Goal: Task Accomplishment & Management: Manage account settings

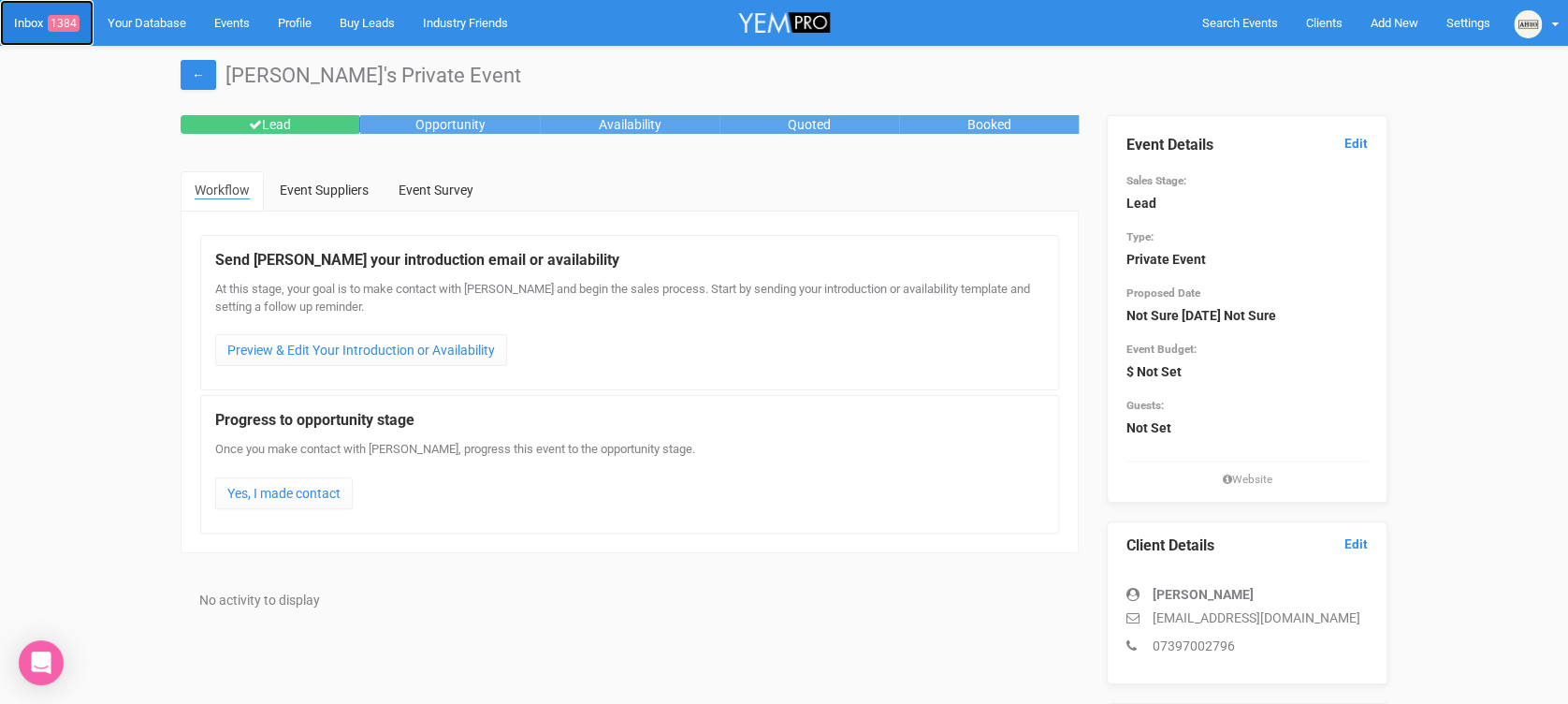
click at [53, 35] on link "Inbox 1384" at bounding box center [47, 23] width 94 height 46
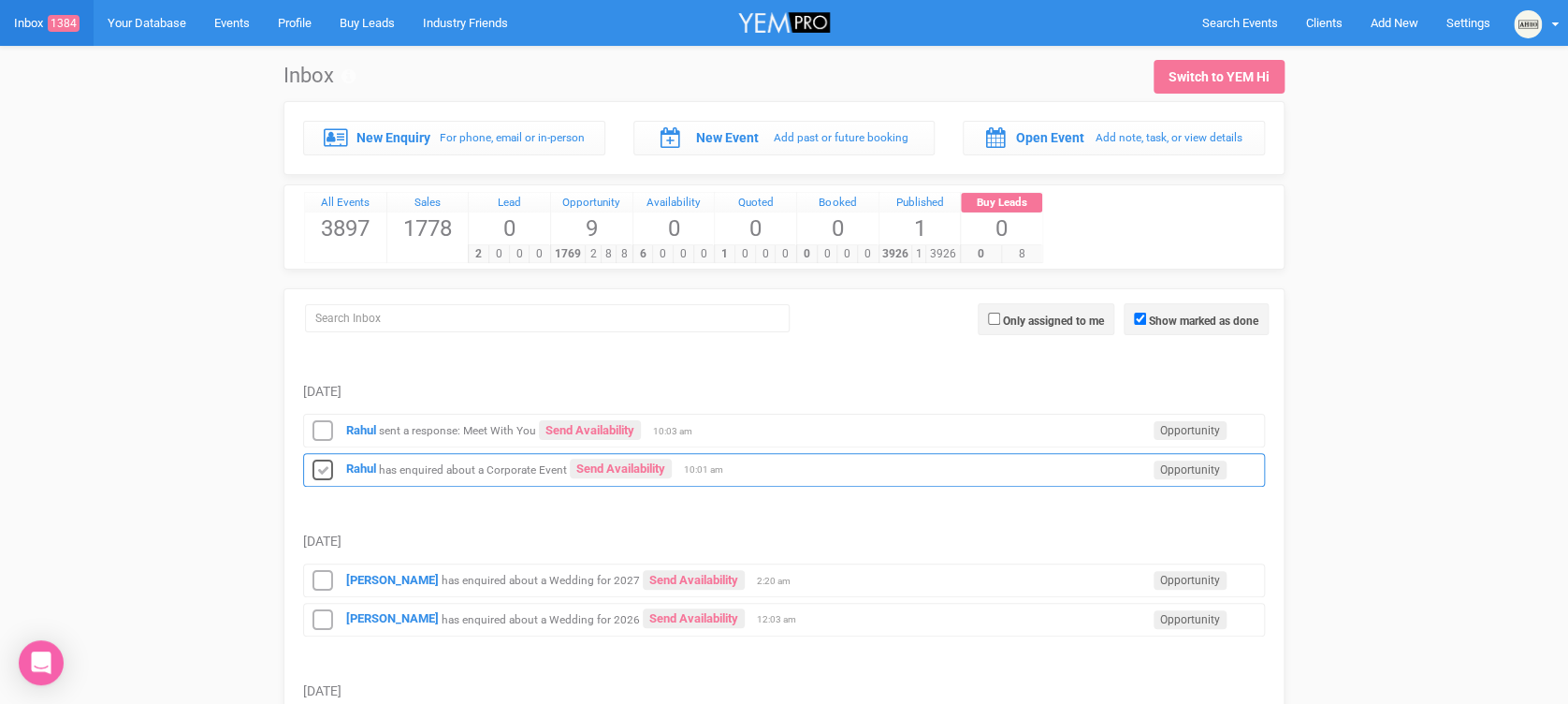
click at [321, 464] on icon at bounding box center [323, 471] width 28 height 24
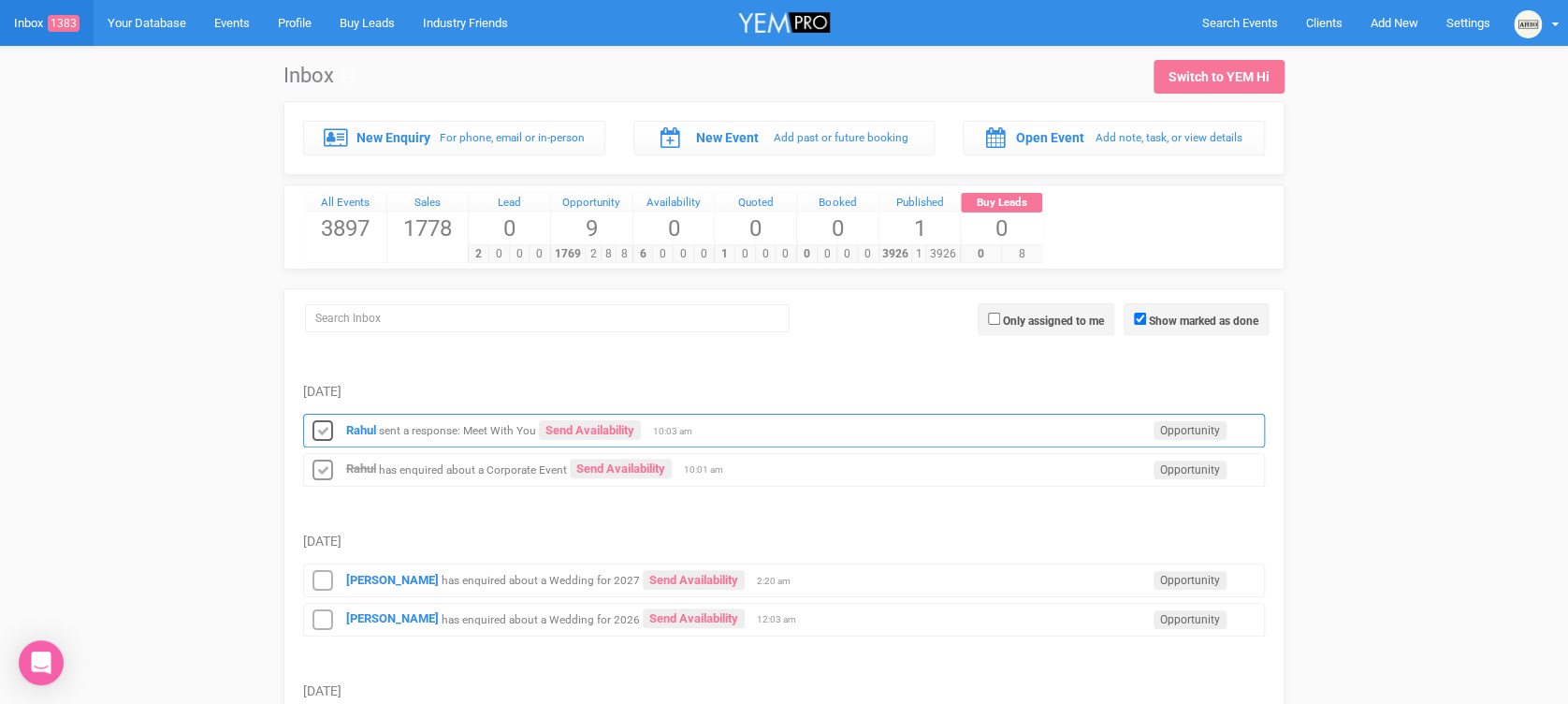
click at [322, 433] on icon at bounding box center [323, 431] width 28 height 24
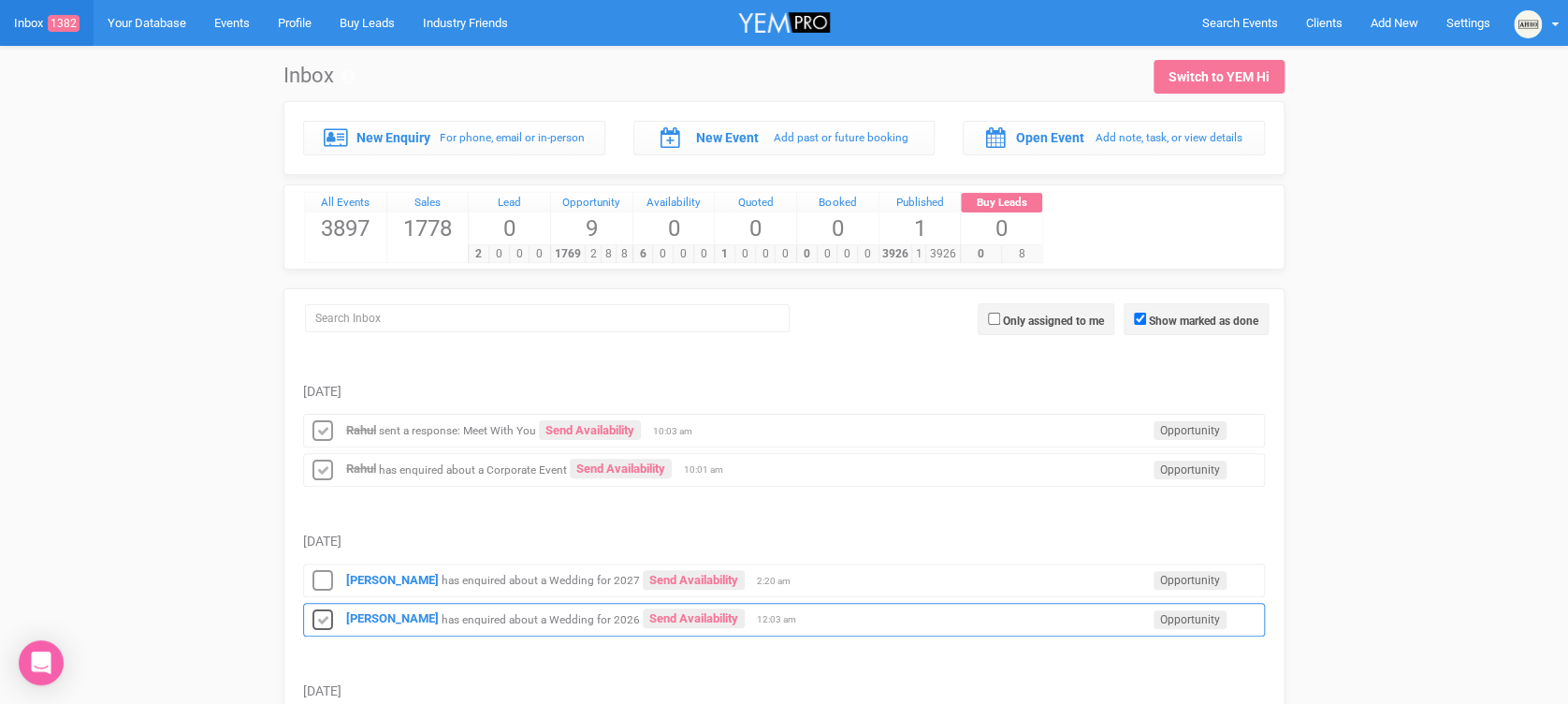
click at [322, 615] on icon at bounding box center [323, 620] width 28 height 24
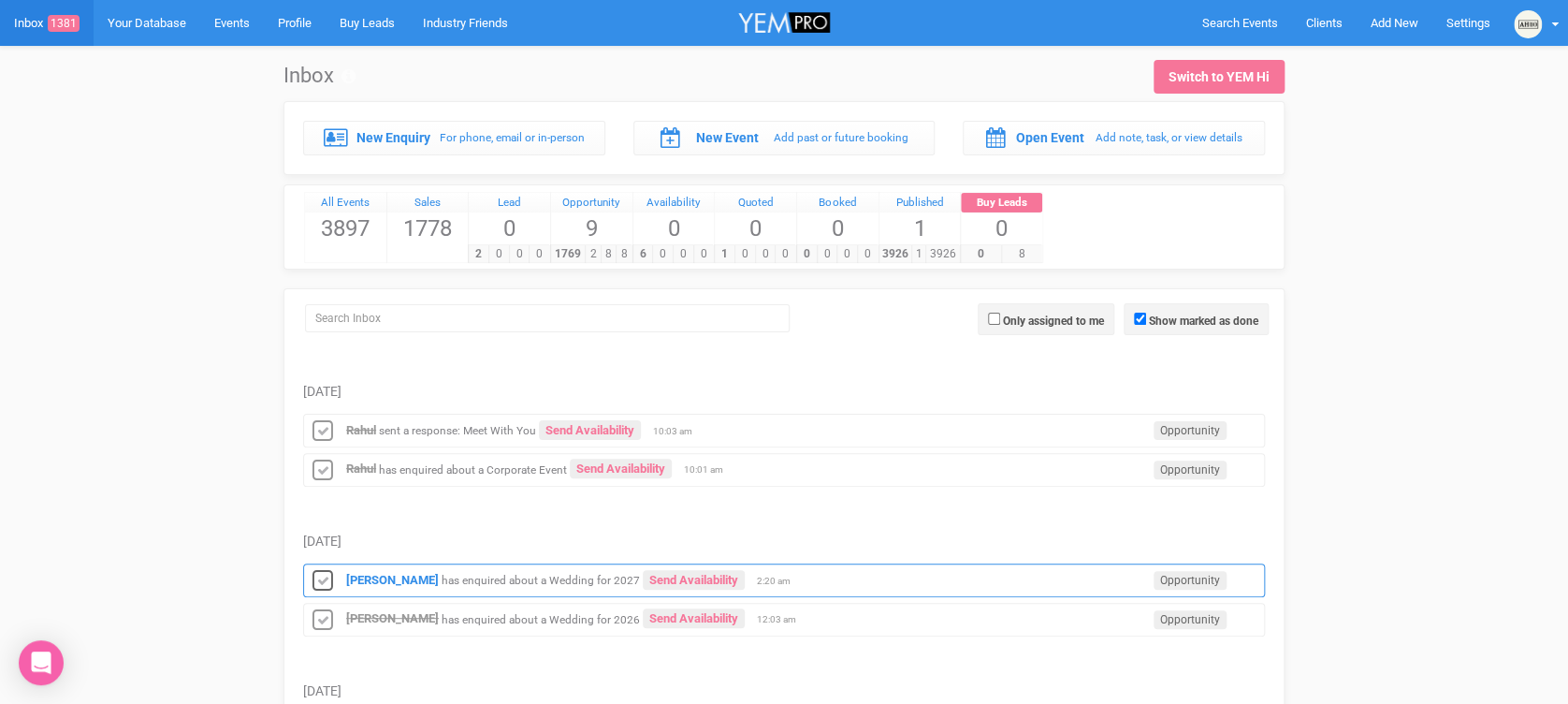
click at [320, 579] on icon at bounding box center [323, 581] width 28 height 24
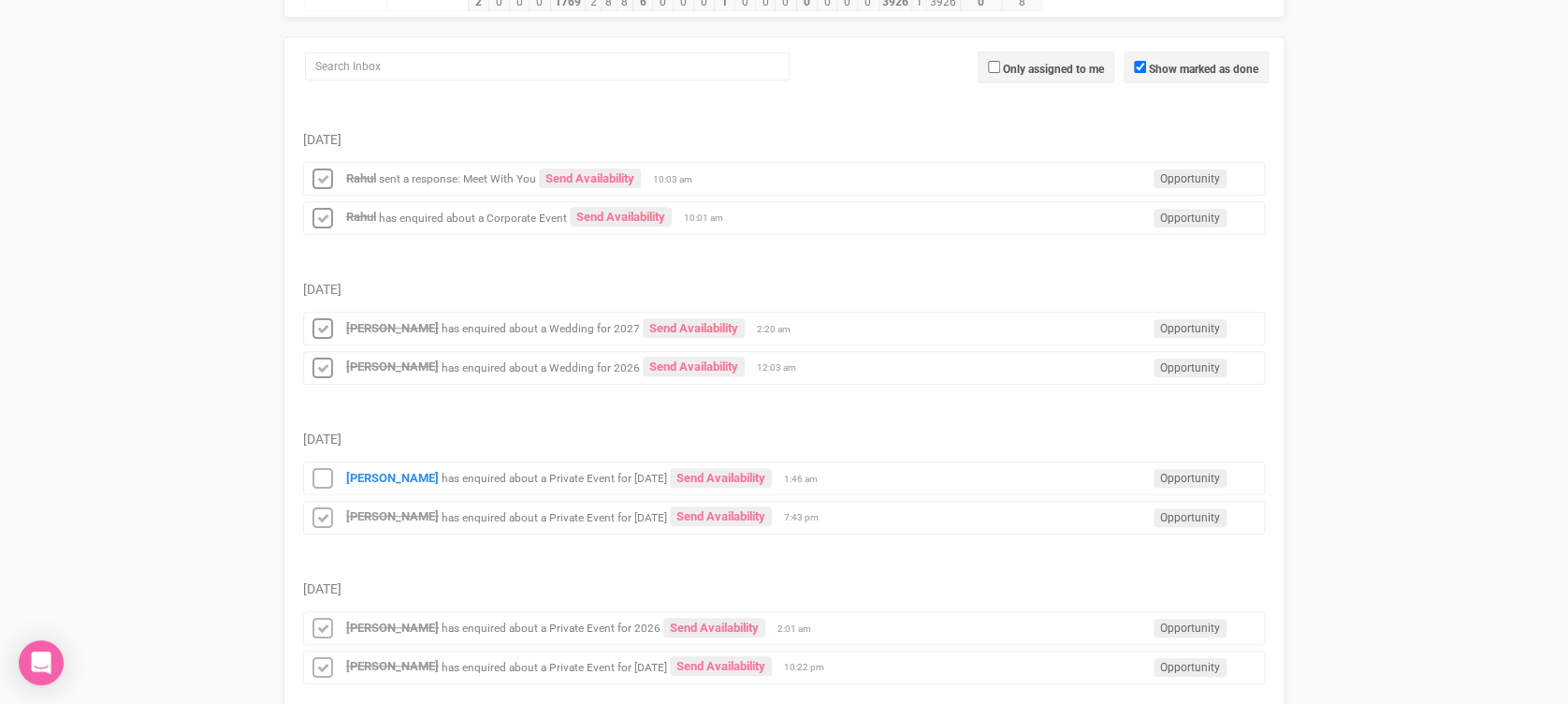
scroll to position [277, 0]
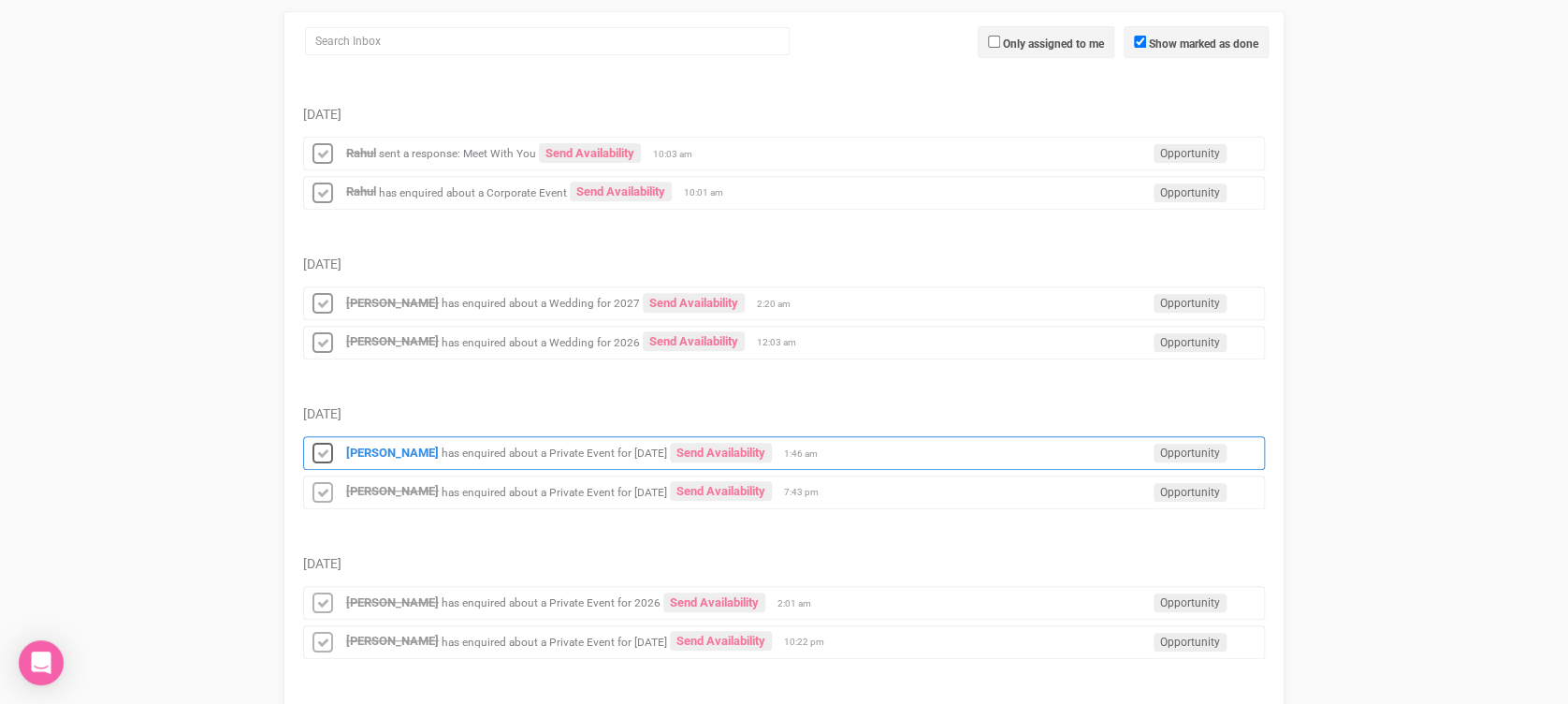
click at [311, 443] on icon at bounding box center [323, 454] width 28 height 24
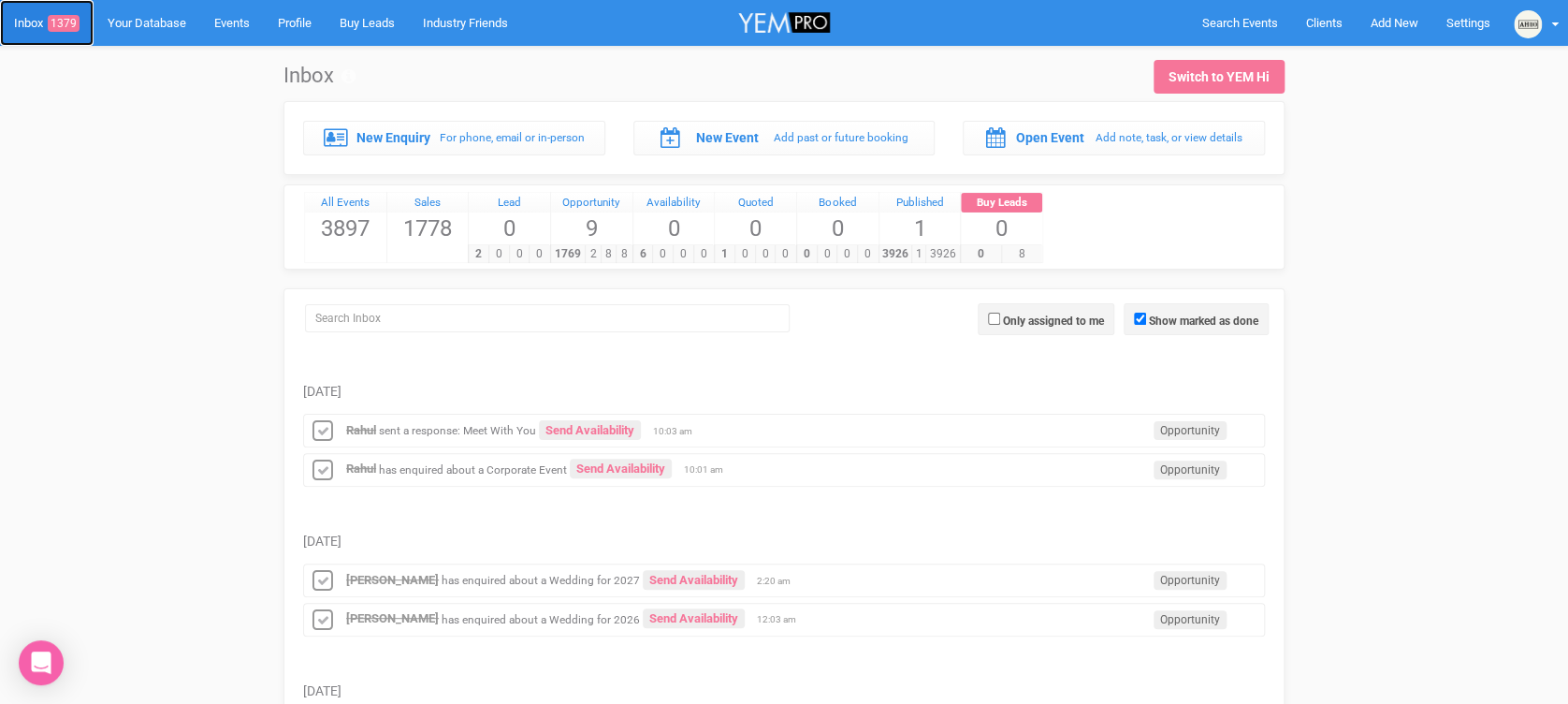
click at [37, 30] on link "Inbox 1379" at bounding box center [47, 23] width 94 height 46
